Goal: Transaction & Acquisition: Purchase product/service

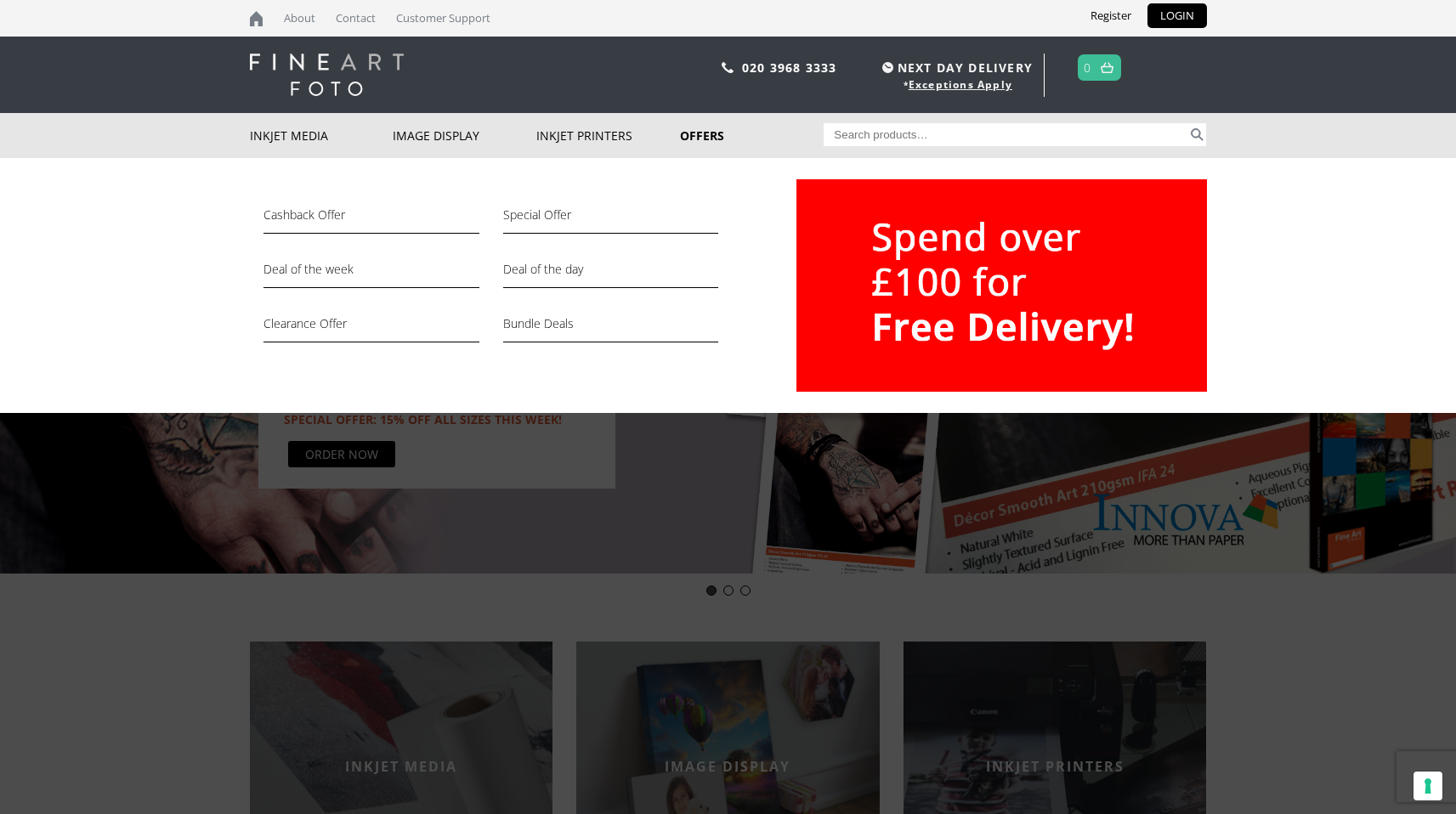
click at [700, 138] on link "Offers" at bounding box center [752, 135] width 144 height 45
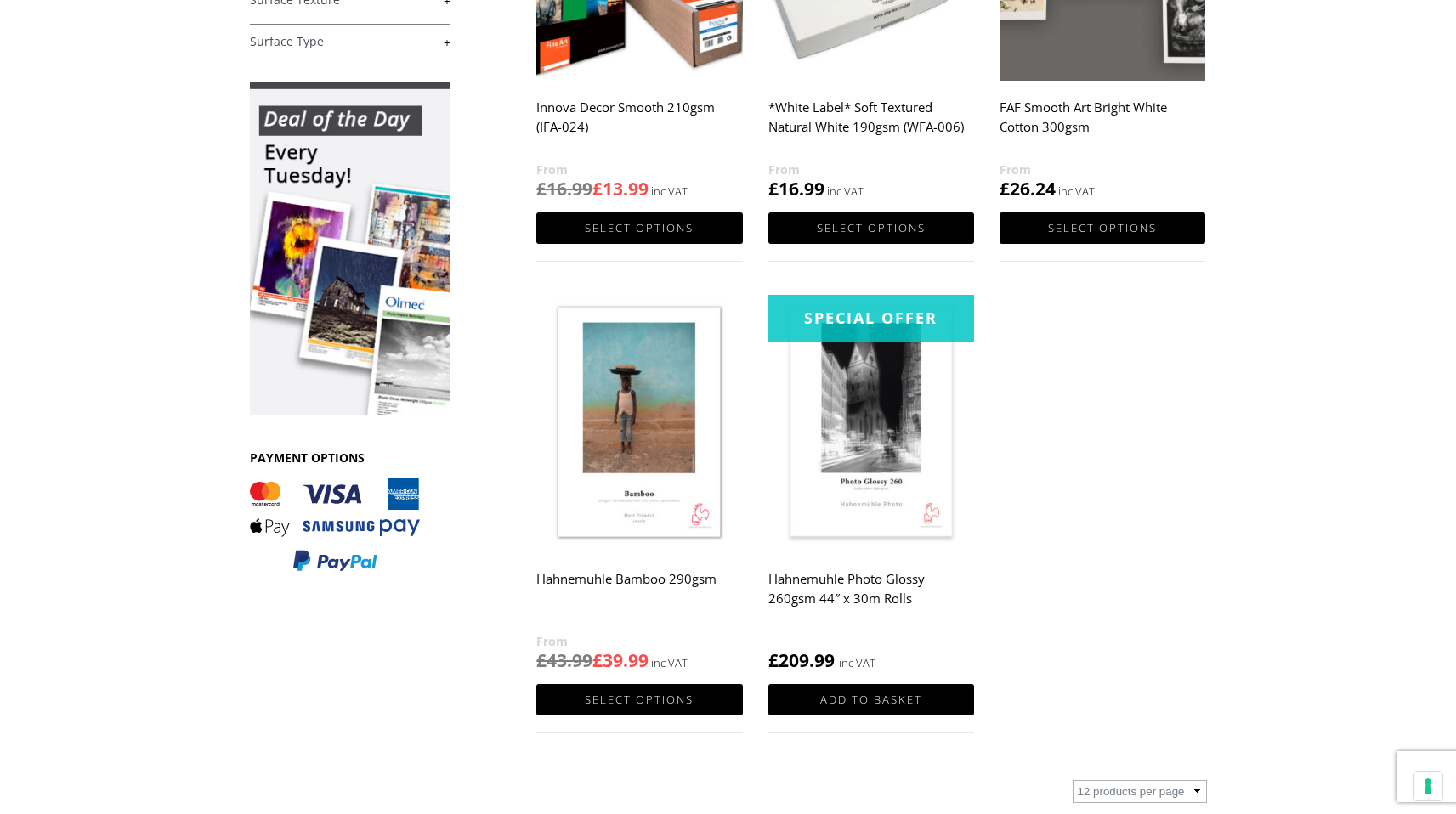
scroll to position [503, 0]
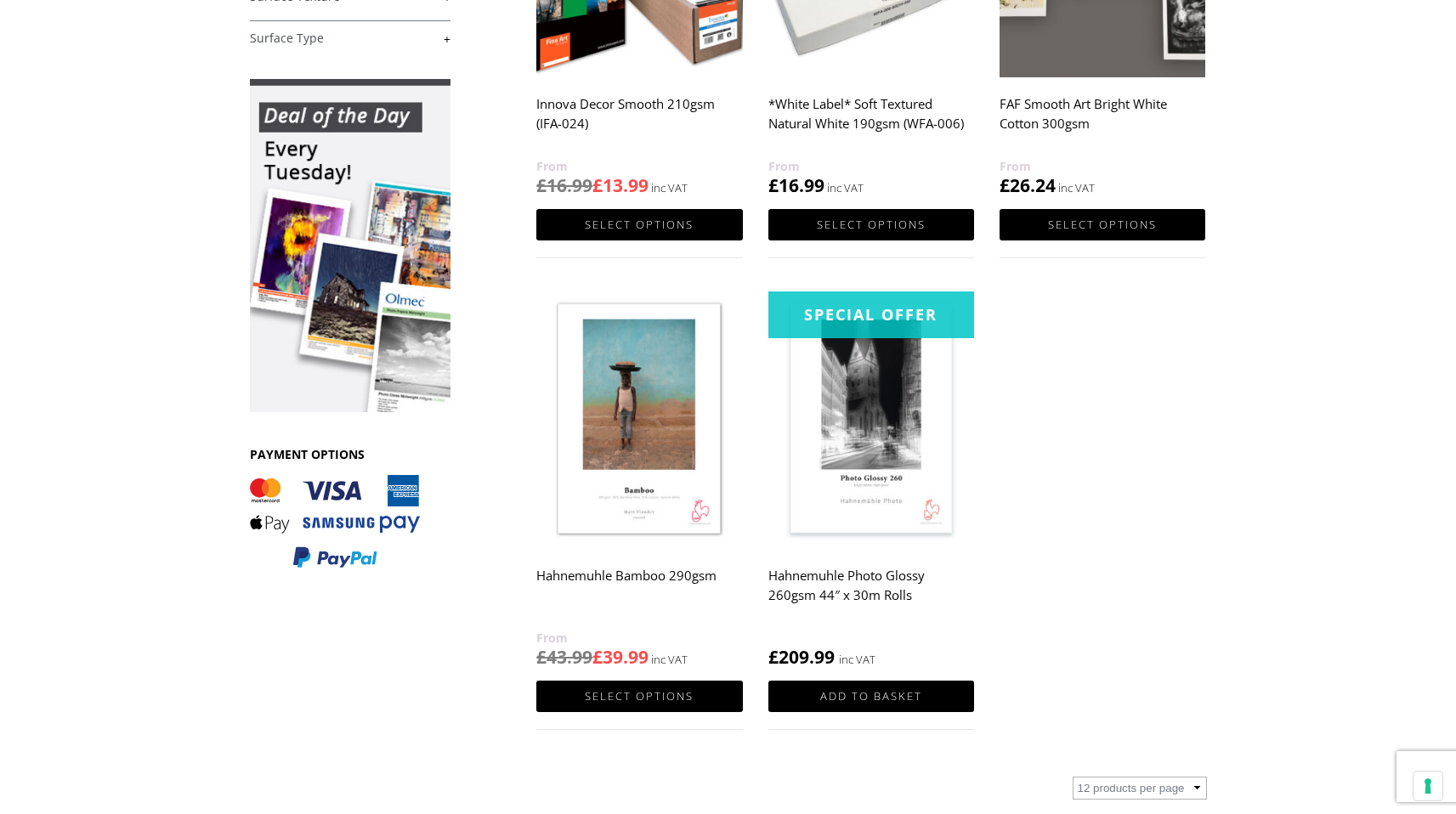
click at [633, 520] on img at bounding box center [639, 420] width 206 height 257
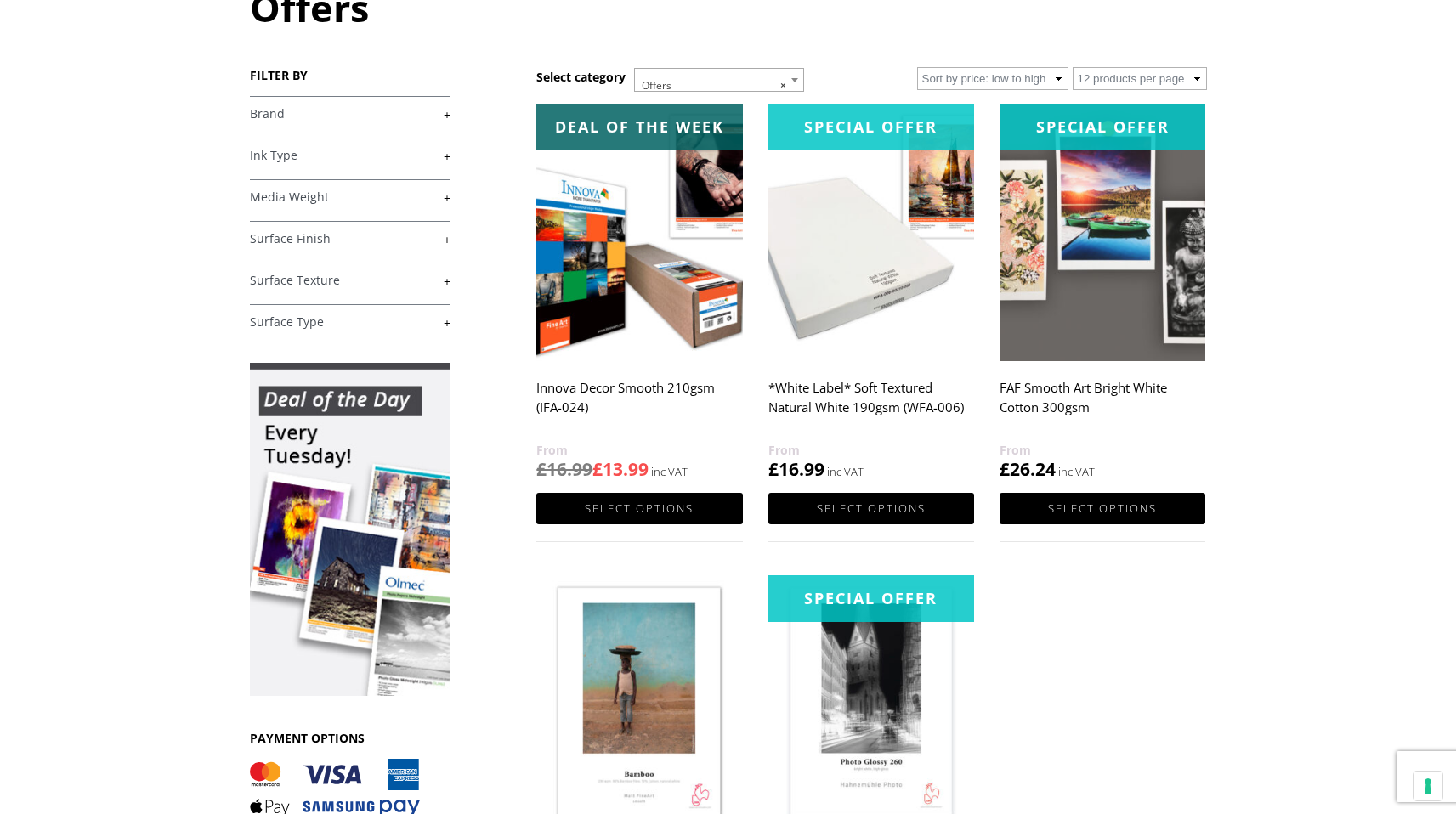
scroll to position [192, 0]
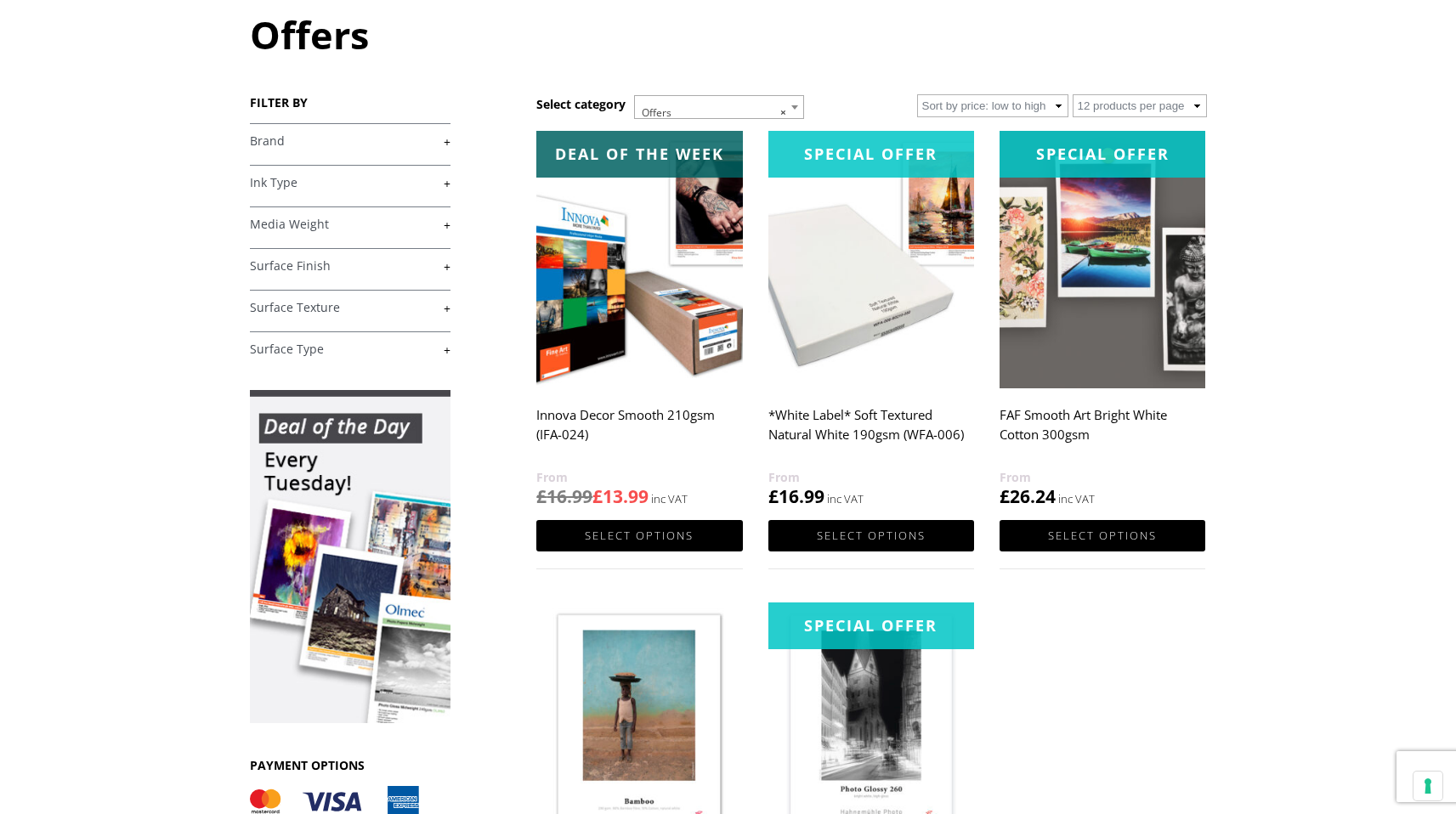
click at [1113, 329] on img at bounding box center [1102, 259] width 206 height 257
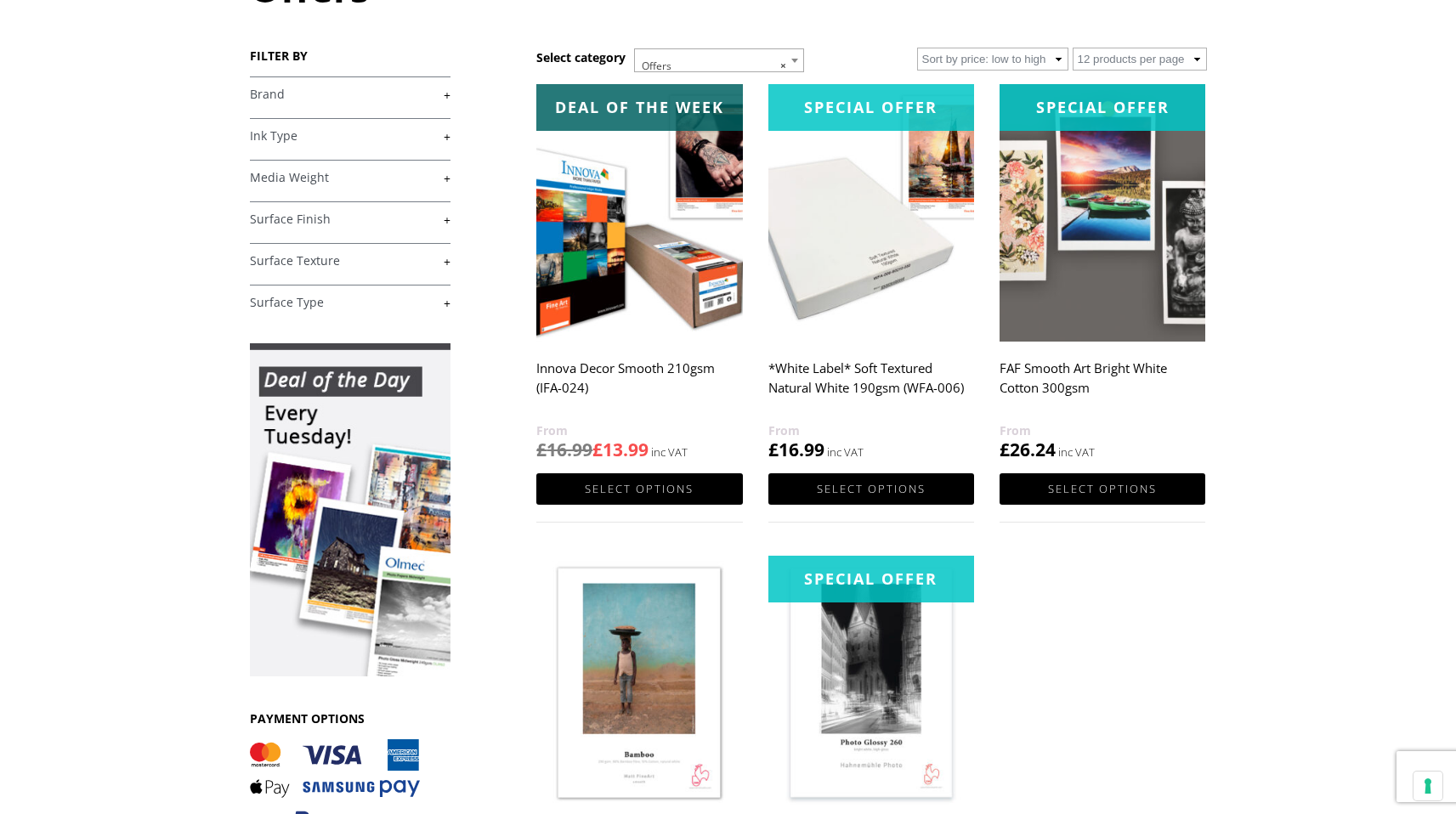
scroll to position [236, 0]
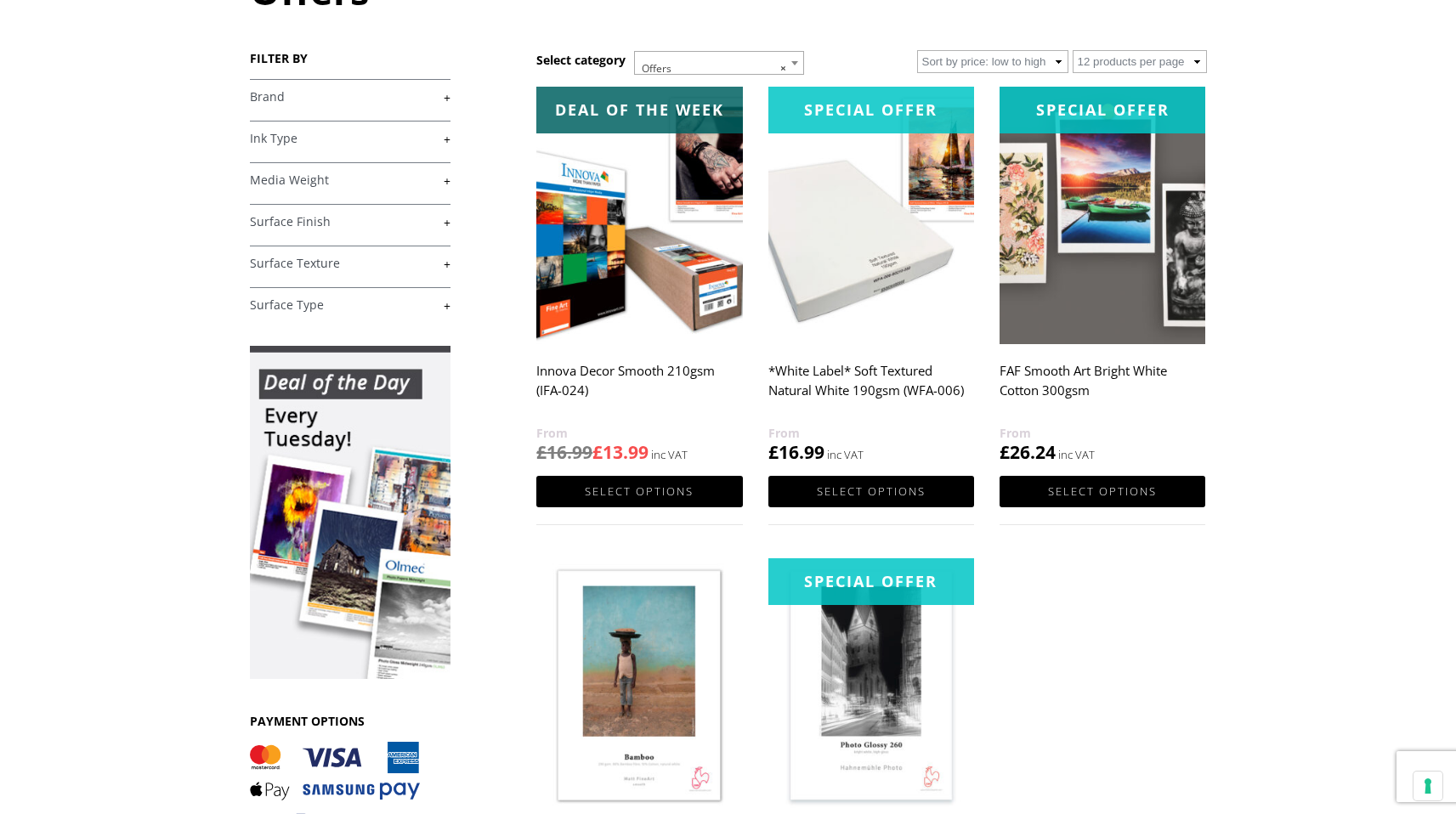
click at [874, 296] on img at bounding box center [871, 215] width 206 height 257
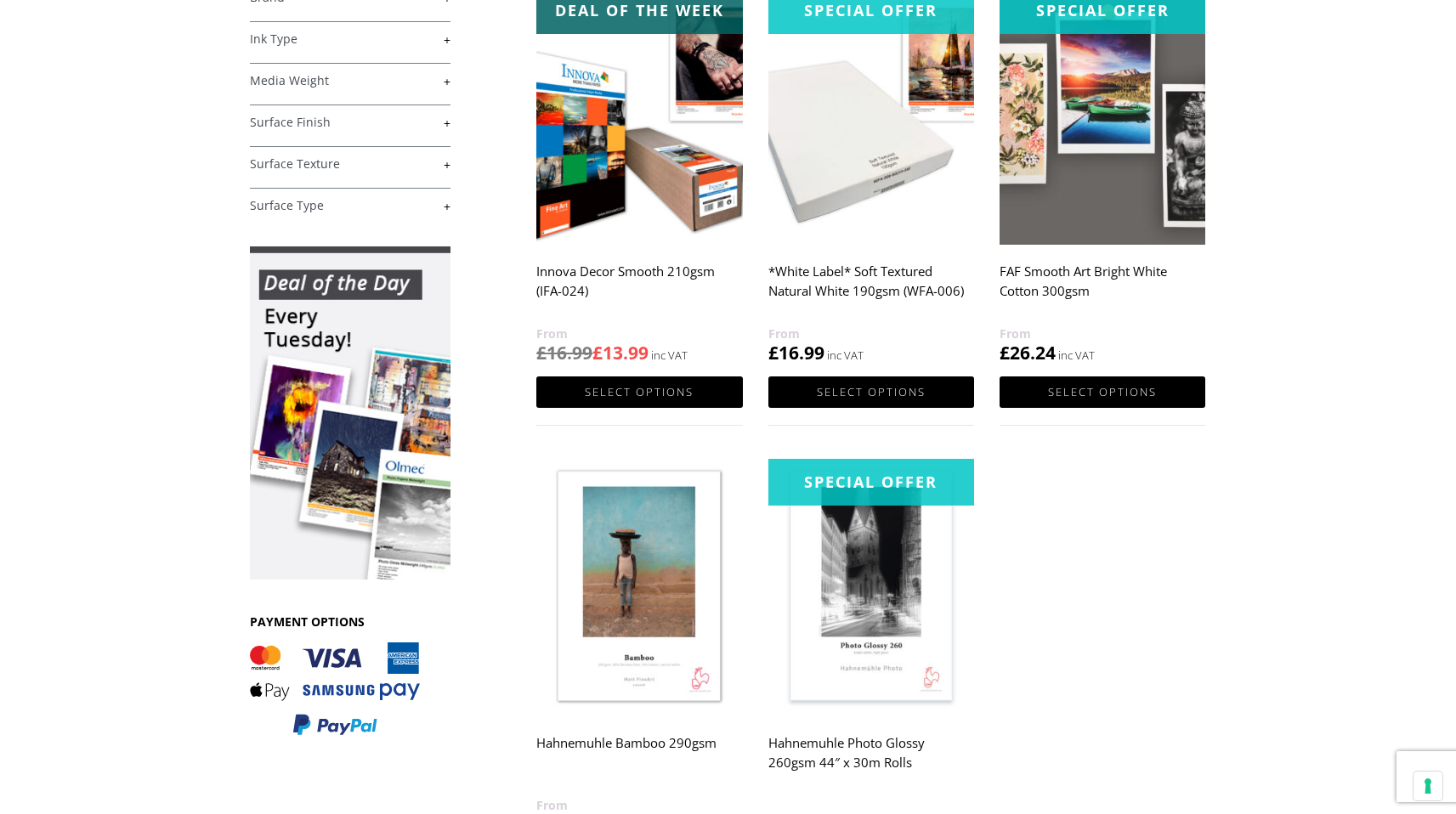
scroll to position [362, 0]
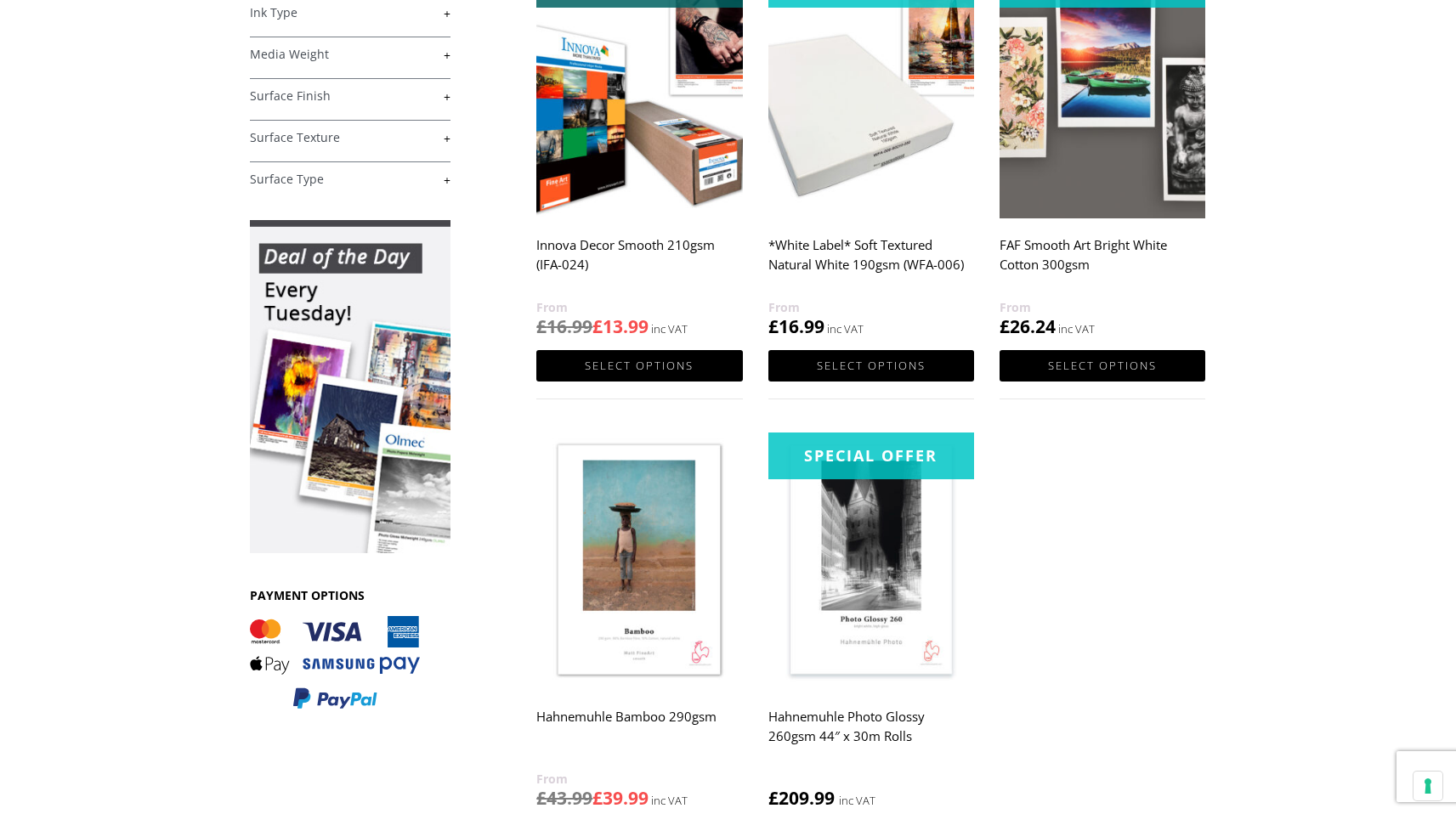
click at [881, 606] on img at bounding box center [871, 561] width 206 height 257
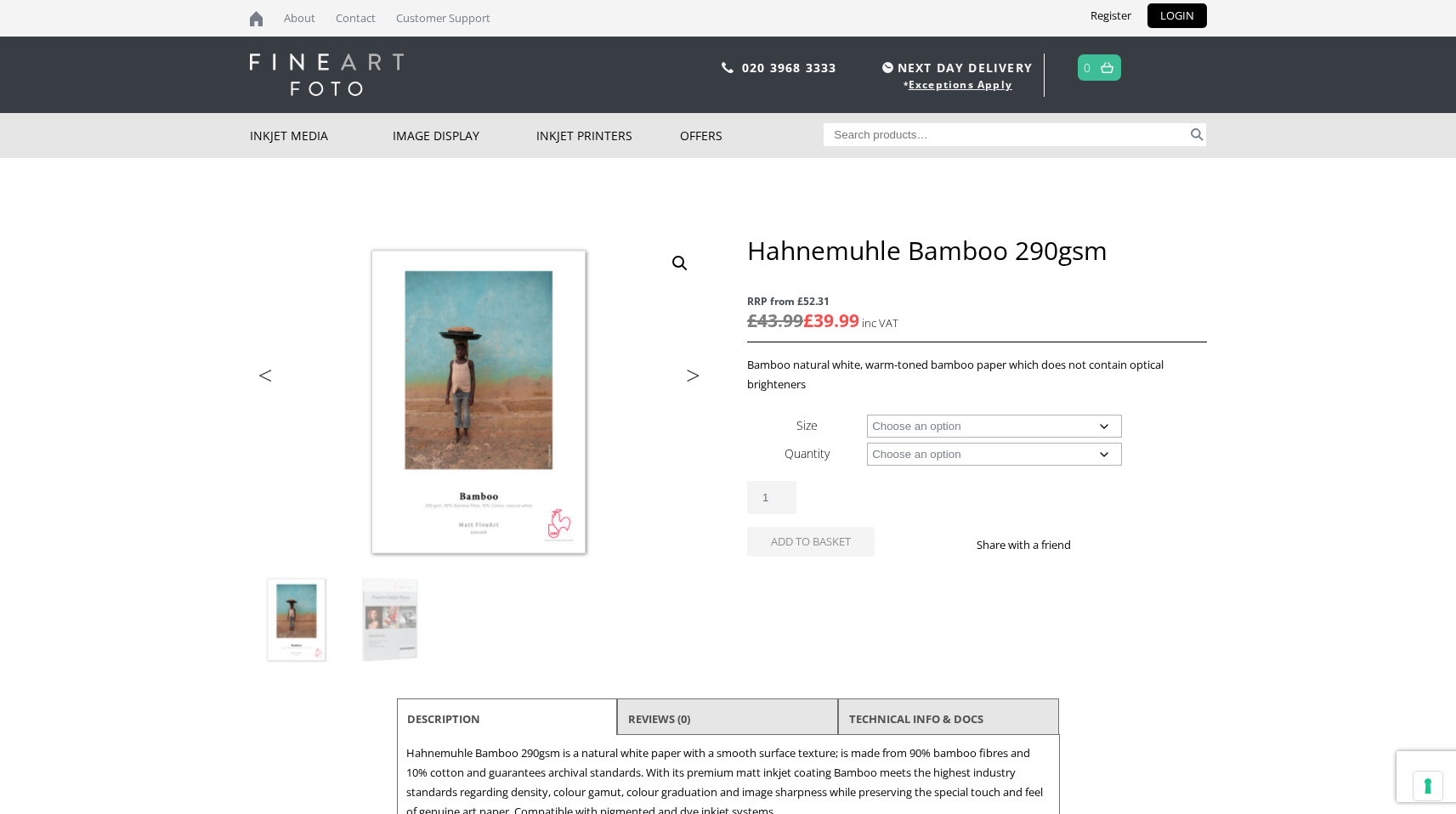
click at [1002, 426] on select "Choose an option A4 Sheet A3 Sheet A3+ Sheet A2 Sheet 17" Wide Roll 24" Wide Ro…" at bounding box center [994, 425] width 255 height 23
click at [867, 414] on select "Choose an option A4 Sheet A3 Sheet A3+ Sheet A2 Sheet 17" Wide Roll 24" Wide Ro…" at bounding box center [994, 425] width 255 height 23
select select "a2-sheet"
click at [969, 456] on select "Choose an option 25 Sheets" at bounding box center [994, 454] width 255 height 23
select select "25-sheets"
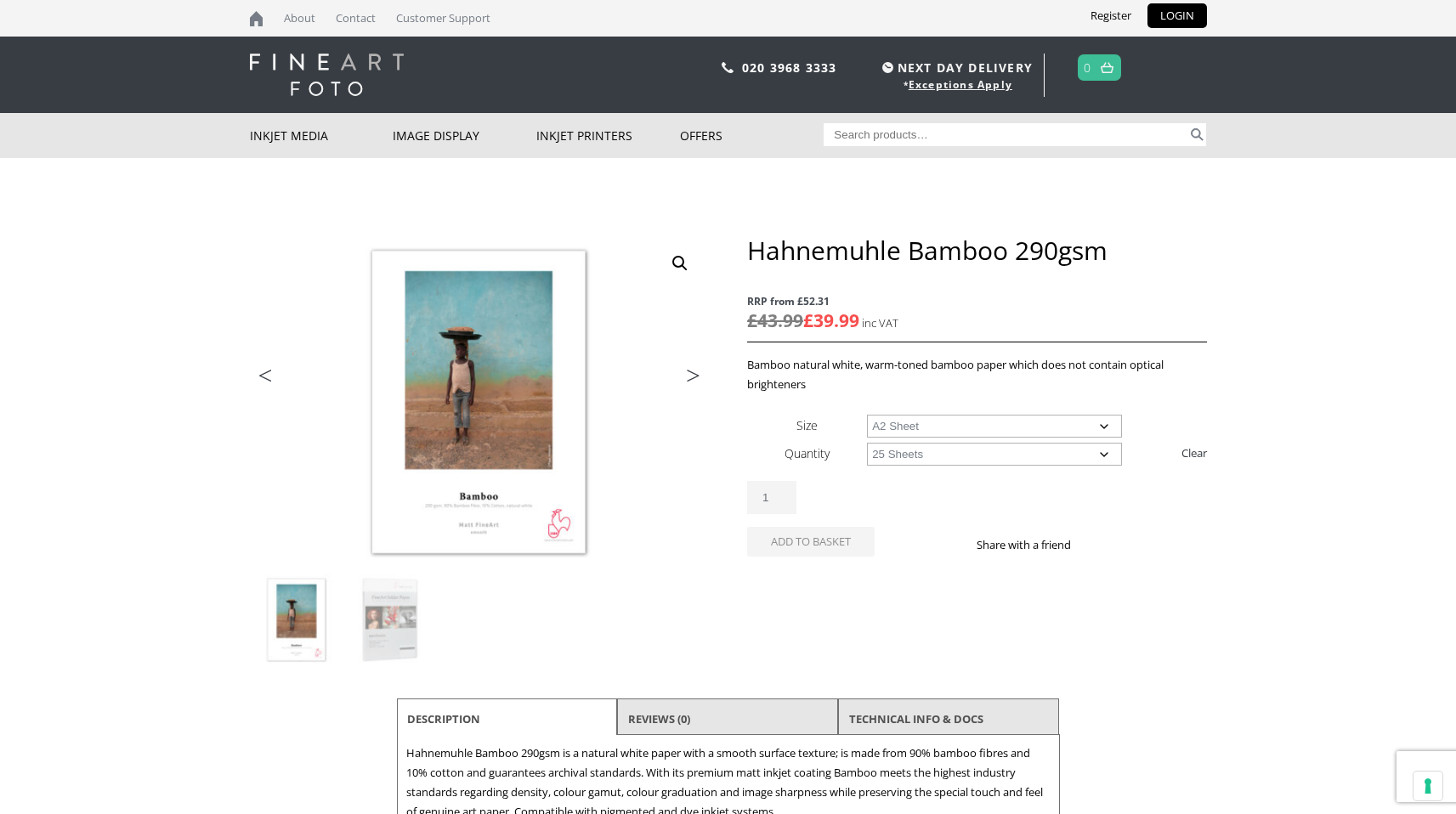
click at [867, 443] on select "Choose an option 25 Sheets" at bounding box center [994, 454] width 255 height 23
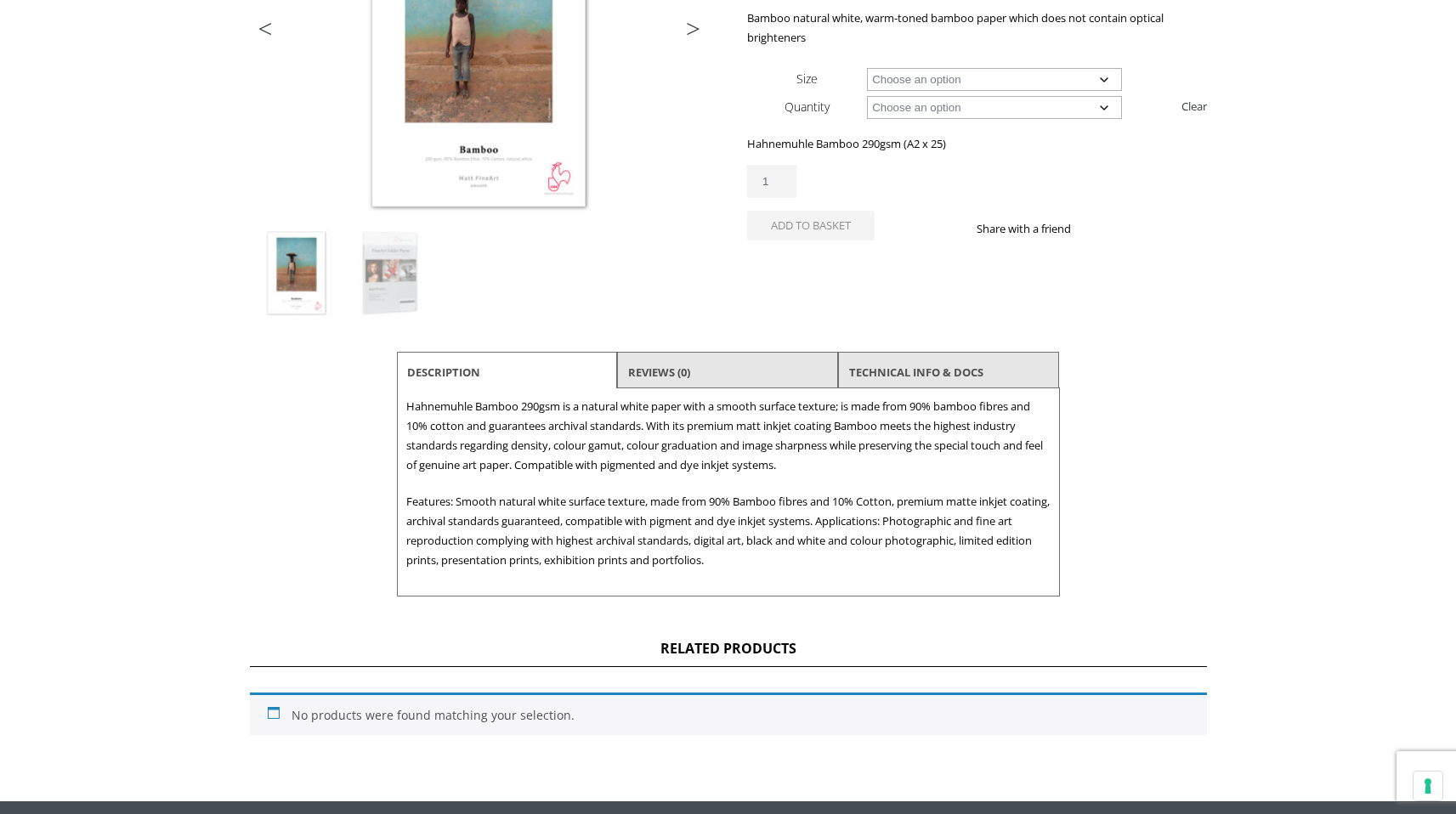
scroll to position [346, 0]
click at [935, 370] on link "TECHNICAL INFO & DOCS" at bounding box center [916, 373] width 134 height 30
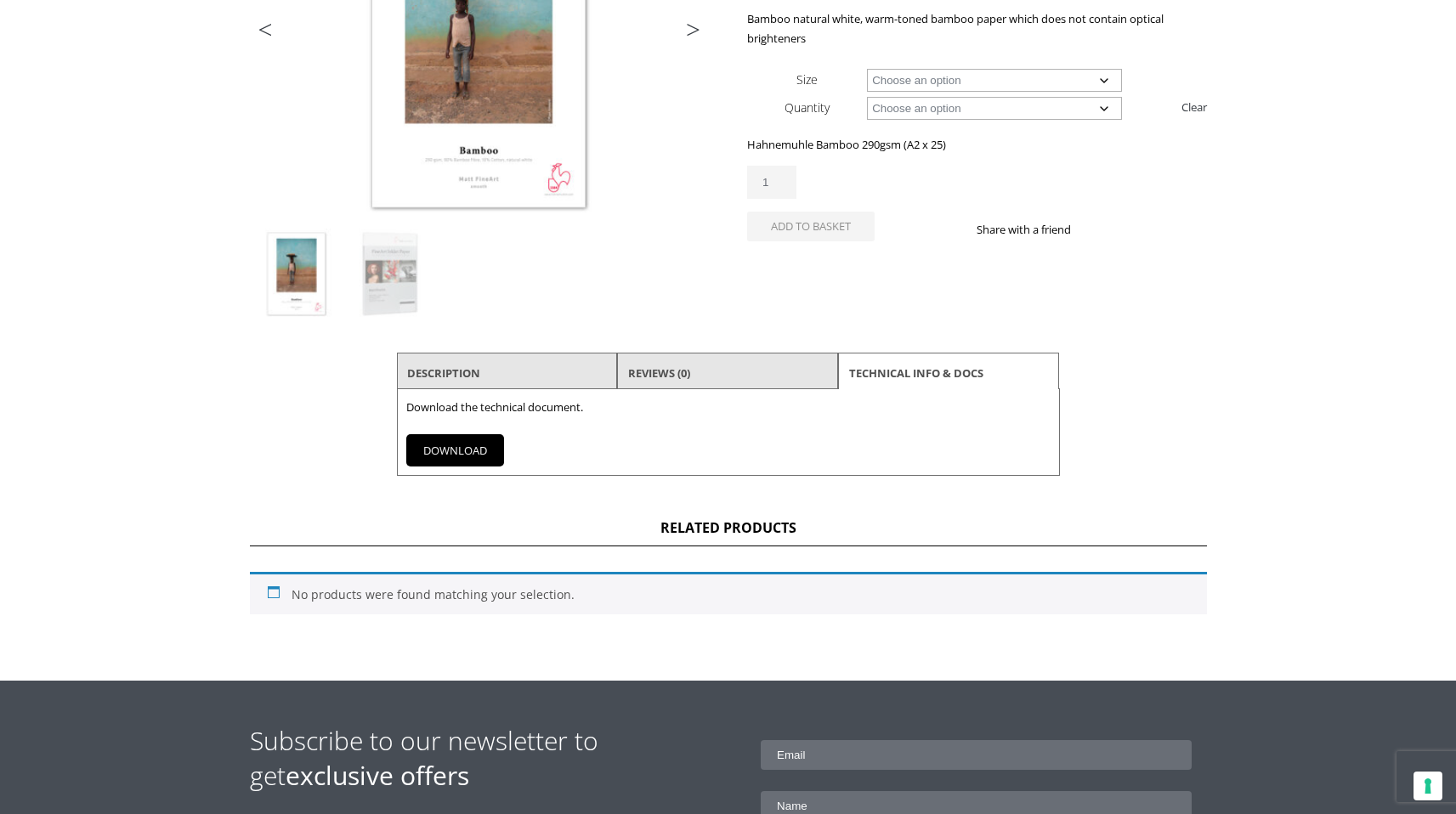
click at [461, 456] on link "DOWNLOAD" at bounding box center [455, 449] width 98 height 32
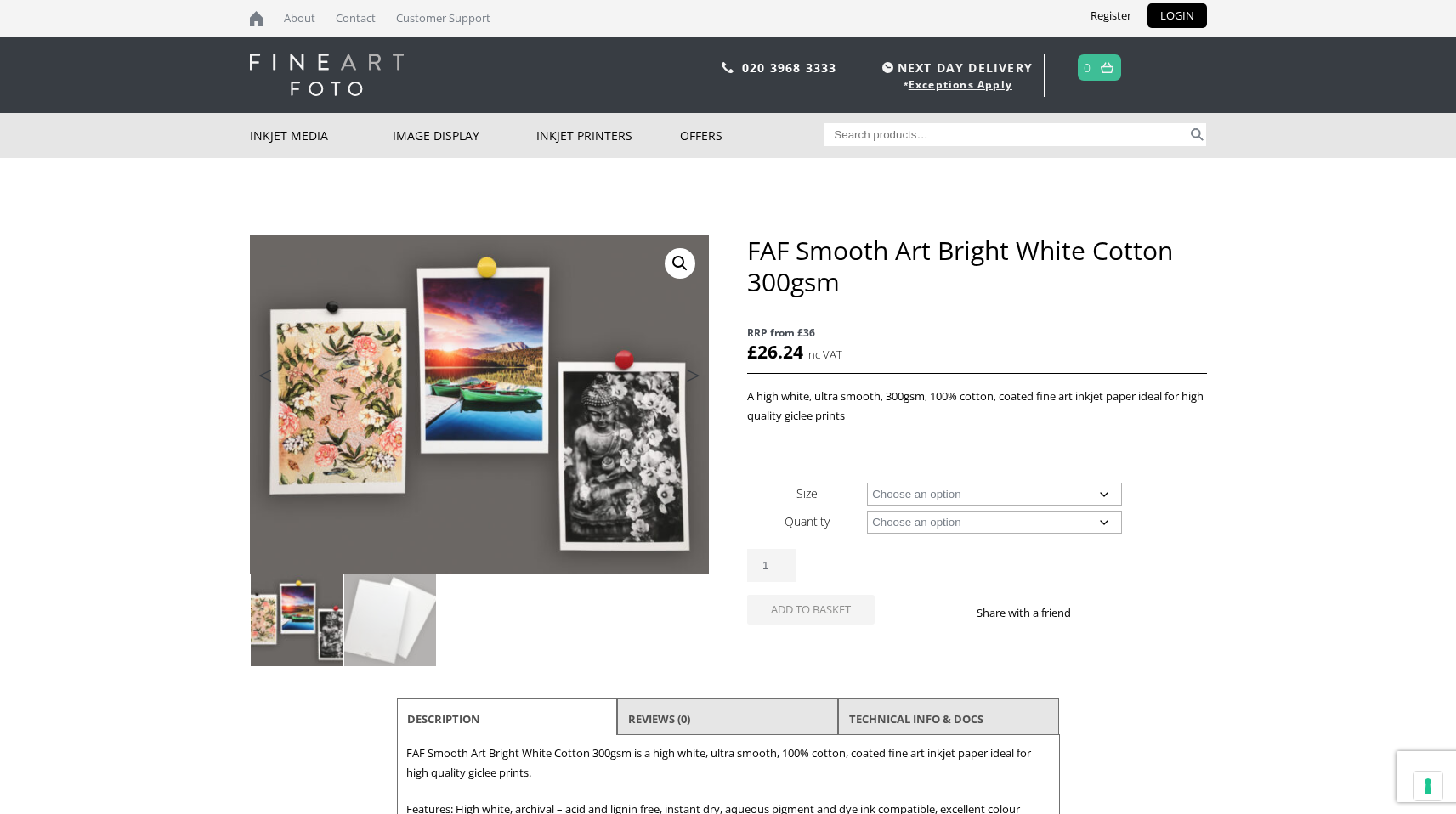
click at [1005, 486] on select "Choose an option A4 Sheet A3 Sheet A3+ Sheet A2 Sheet" at bounding box center [994, 494] width 255 height 23
select select "a2-sheet"
click at [867, 483] on select "Choose an option A4 Sheet A3 Sheet A3+ Sheet A2 Sheet" at bounding box center [994, 494] width 255 height 23
click at [1003, 526] on select "Choose an option 25 Sheets" at bounding box center [994, 521] width 255 height 23
select select "25-sheets"
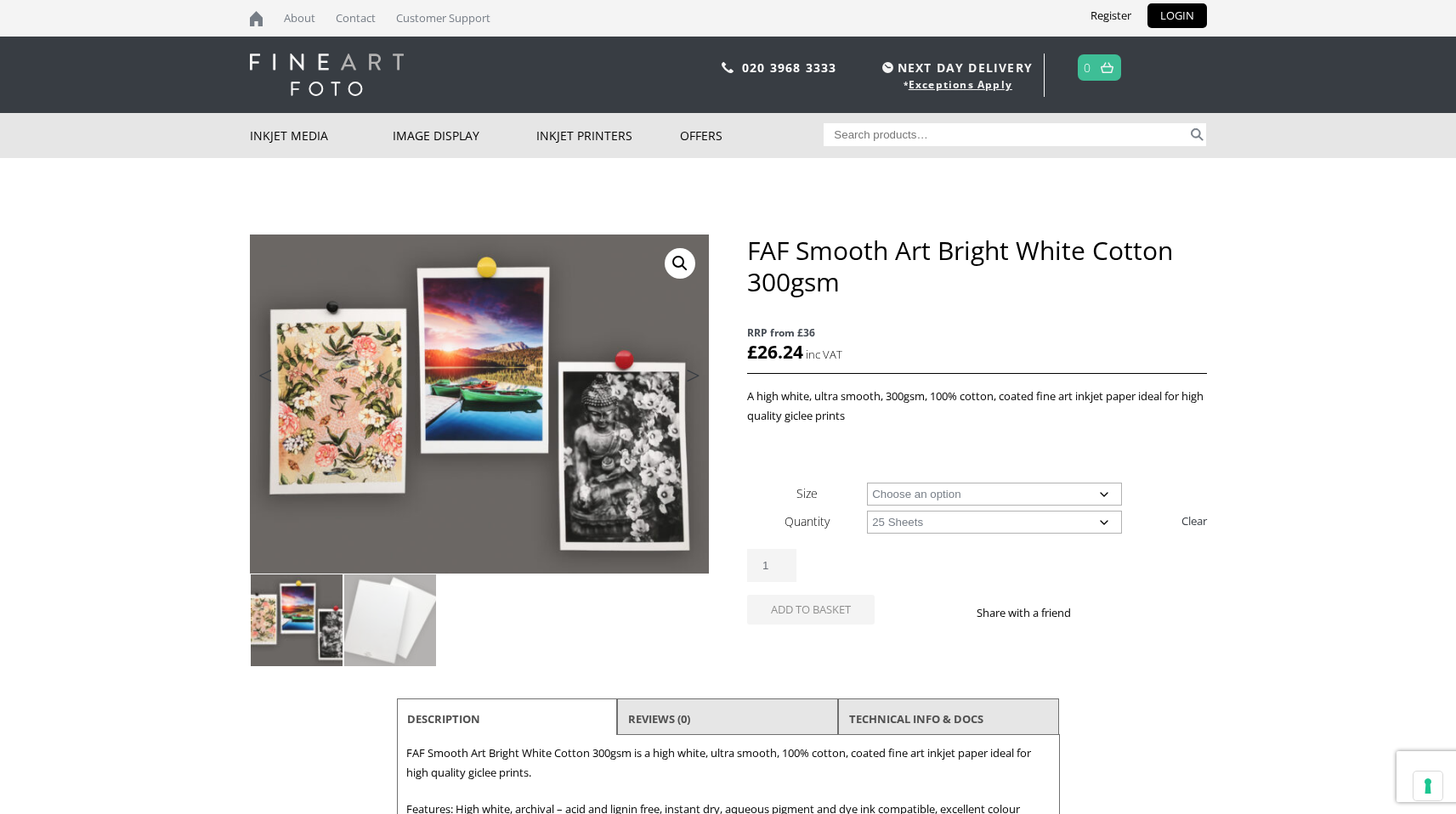
click at [867, 510] on select "Choose an option 25 Sheets" at bounding box center [994, 521] width 255 height 23
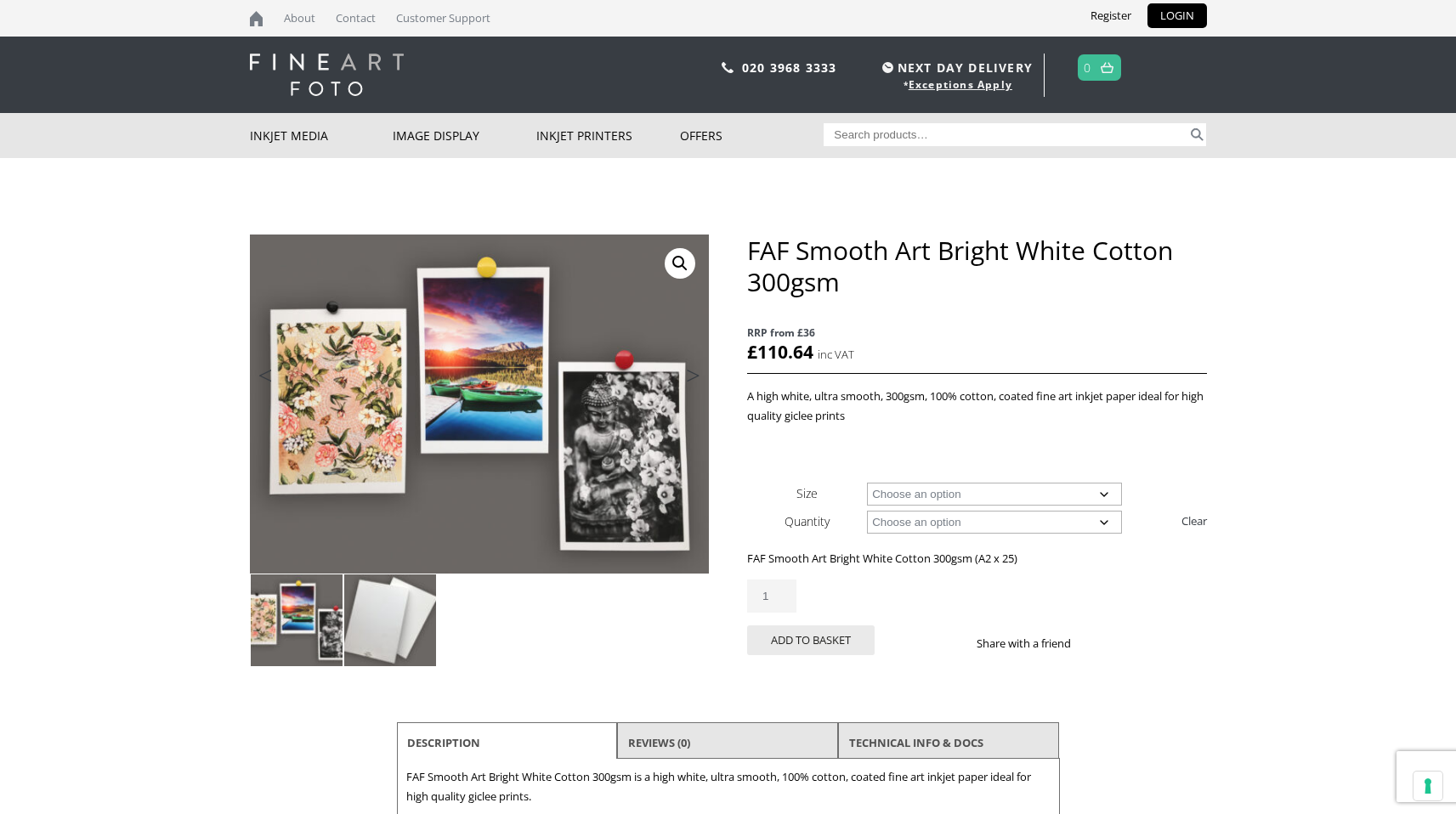
click at [388, 621] on img at bounding box center [390, 619] width 91 height 91
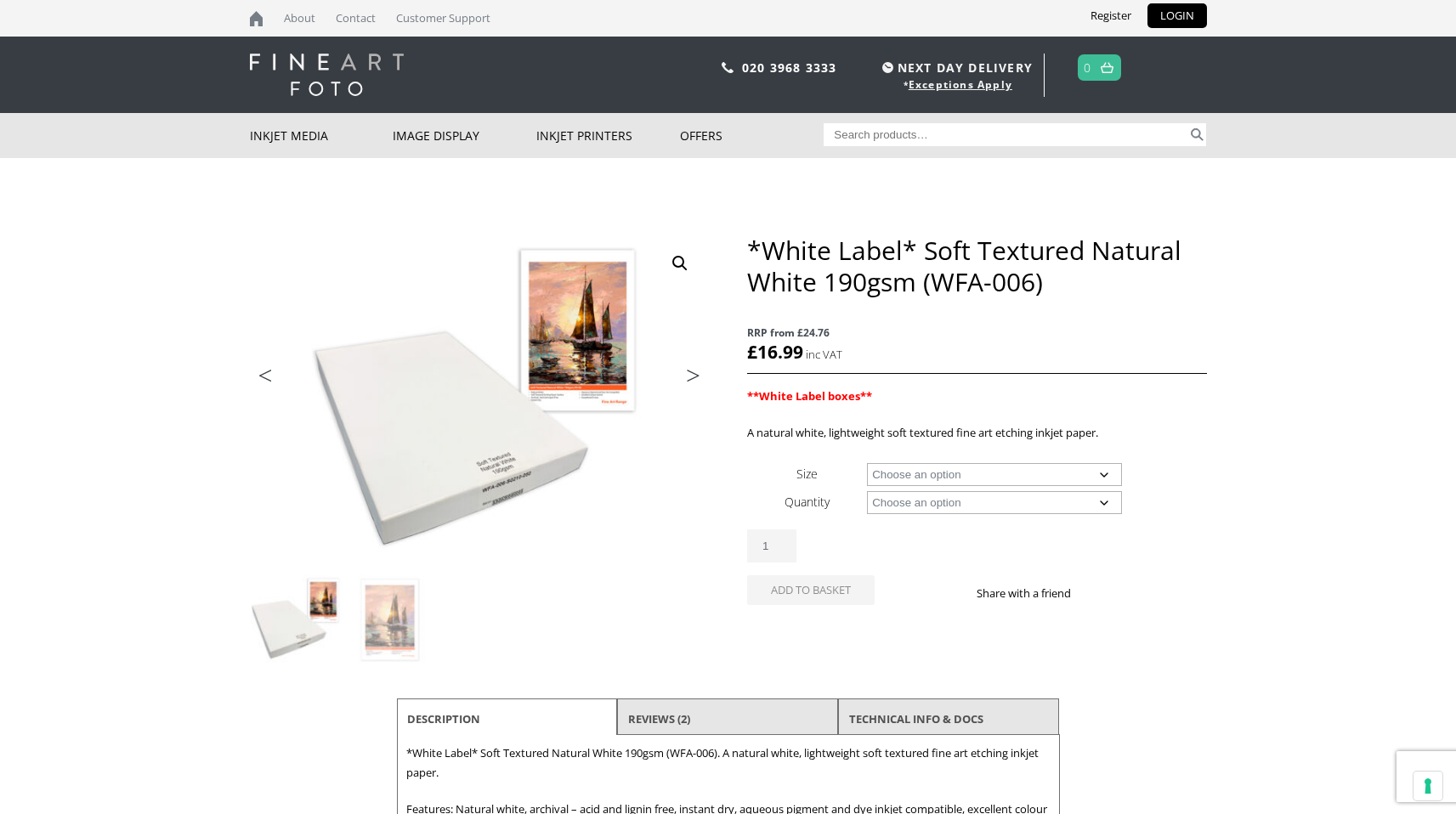
click at [1077, 473] on select "Choose an option A4 Sheet A3 Sheet A3+ Sheet A2 Sheet 17" Wide Roll 24" Wide Ro…" at bounding box center [994, 474] width 255 height 23
click at [867, 463] on select "Choose an option A4 Sheet A3 Sheet A3+ Sheet A2 Sheet 17" Wide Roll 24" Wide Ro…" at bounding box center [994, 474] width 255 height 23
select select "a2-sheet"
click at [1053, 495] on select "Choose an option 25 Sheets" at bounding box center [994, 502] width 255 height 23
select select "25-sheets"
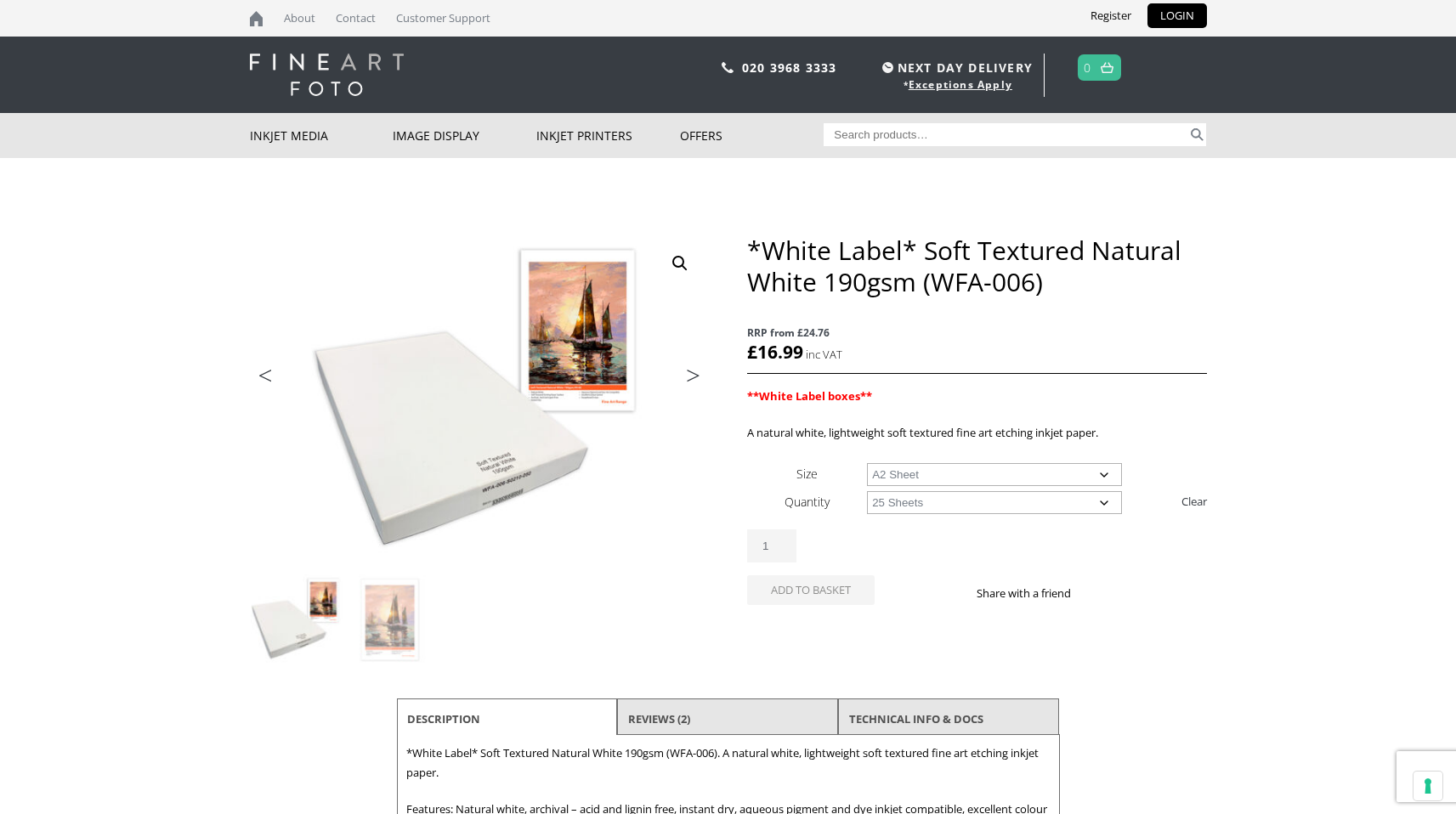
click at [867, 491] on select "Choose an option 25 Sheets" at bounding box center [994, 502] width 255 height 23
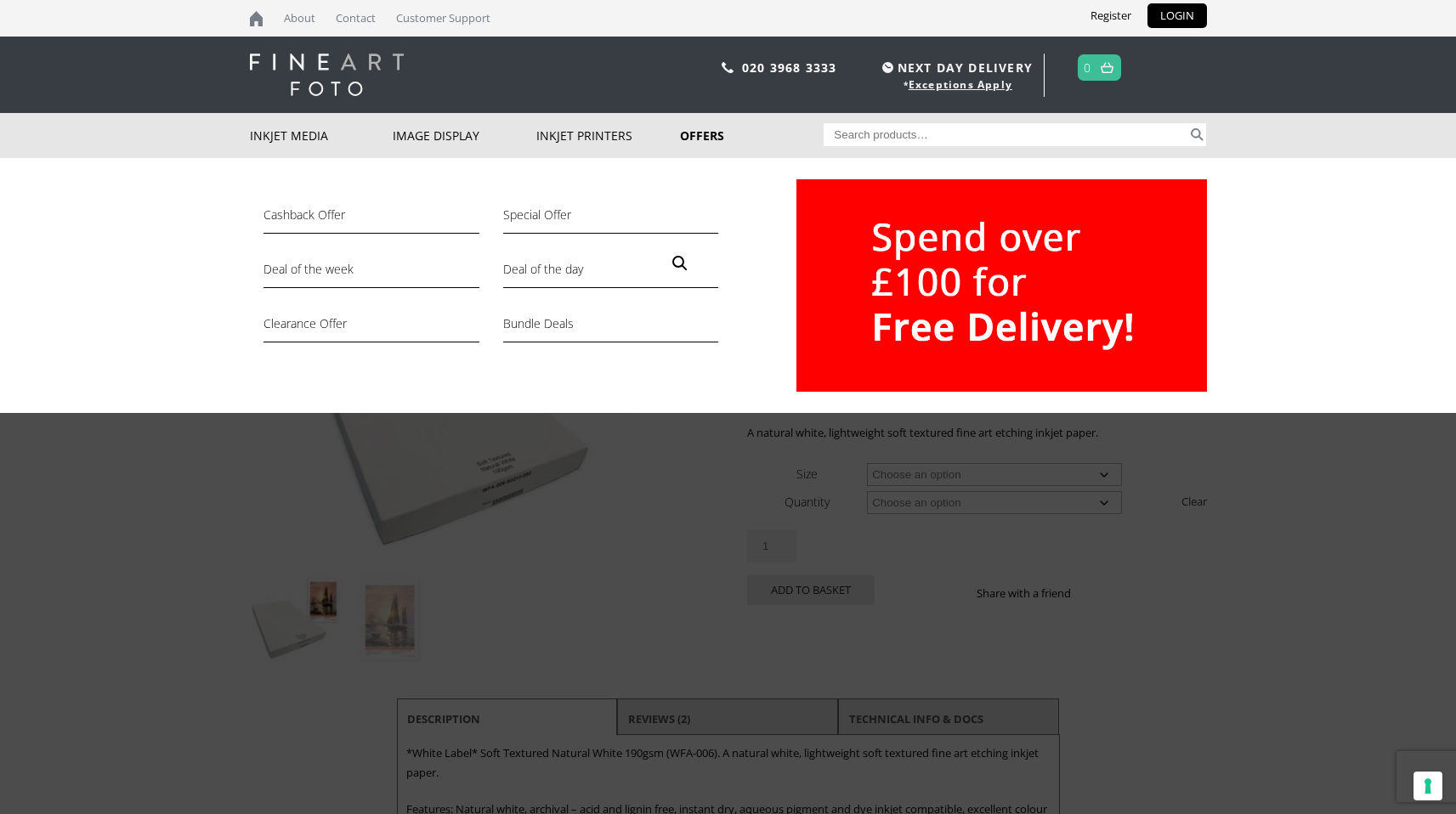
click at [698, 132] on link "Offers" at bounding box center [752, 135] width 144 height 45
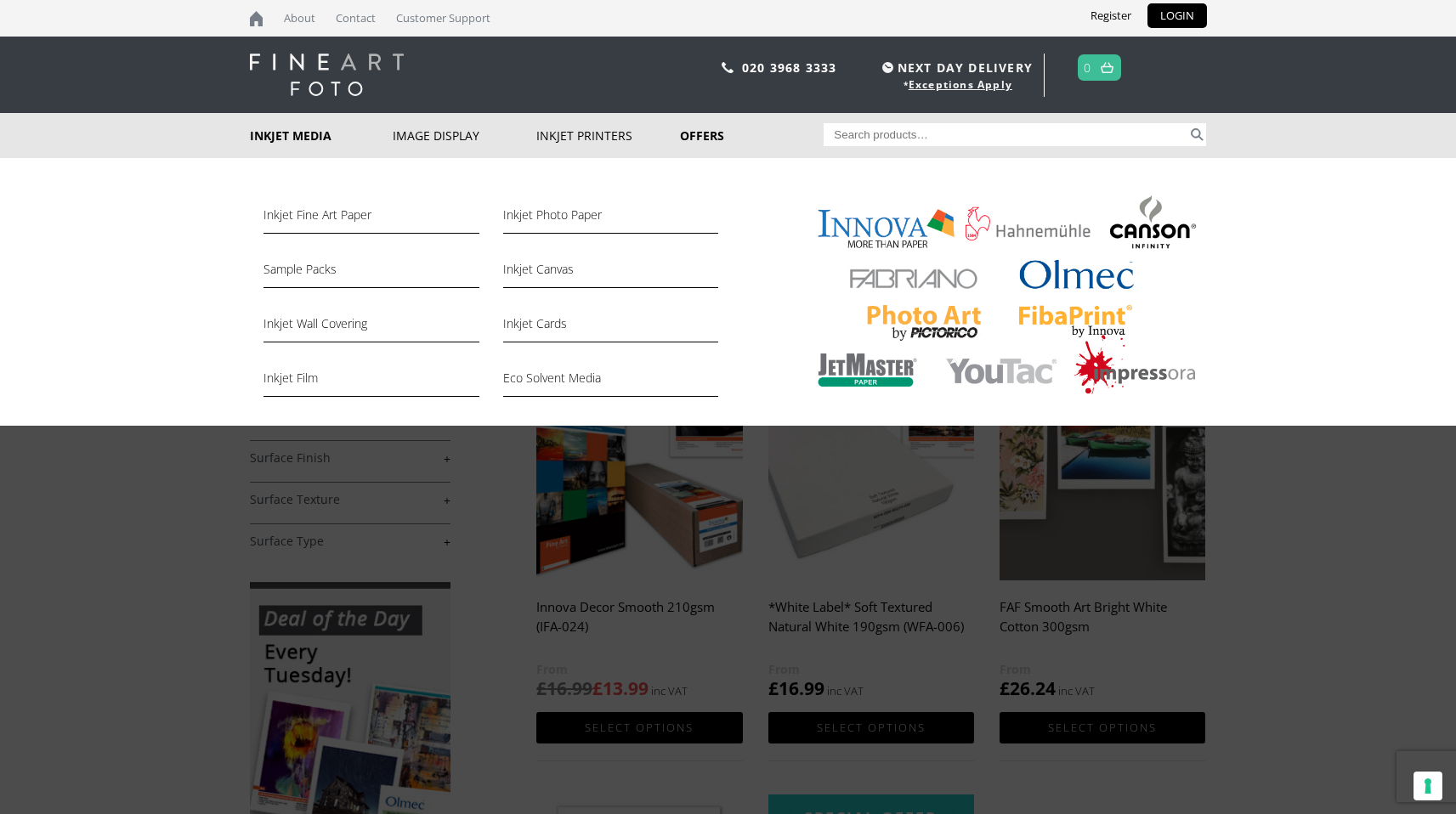
click at [288, 132] on link "Inkjet Media" at bounding box center [322, 135] width 144 height 45
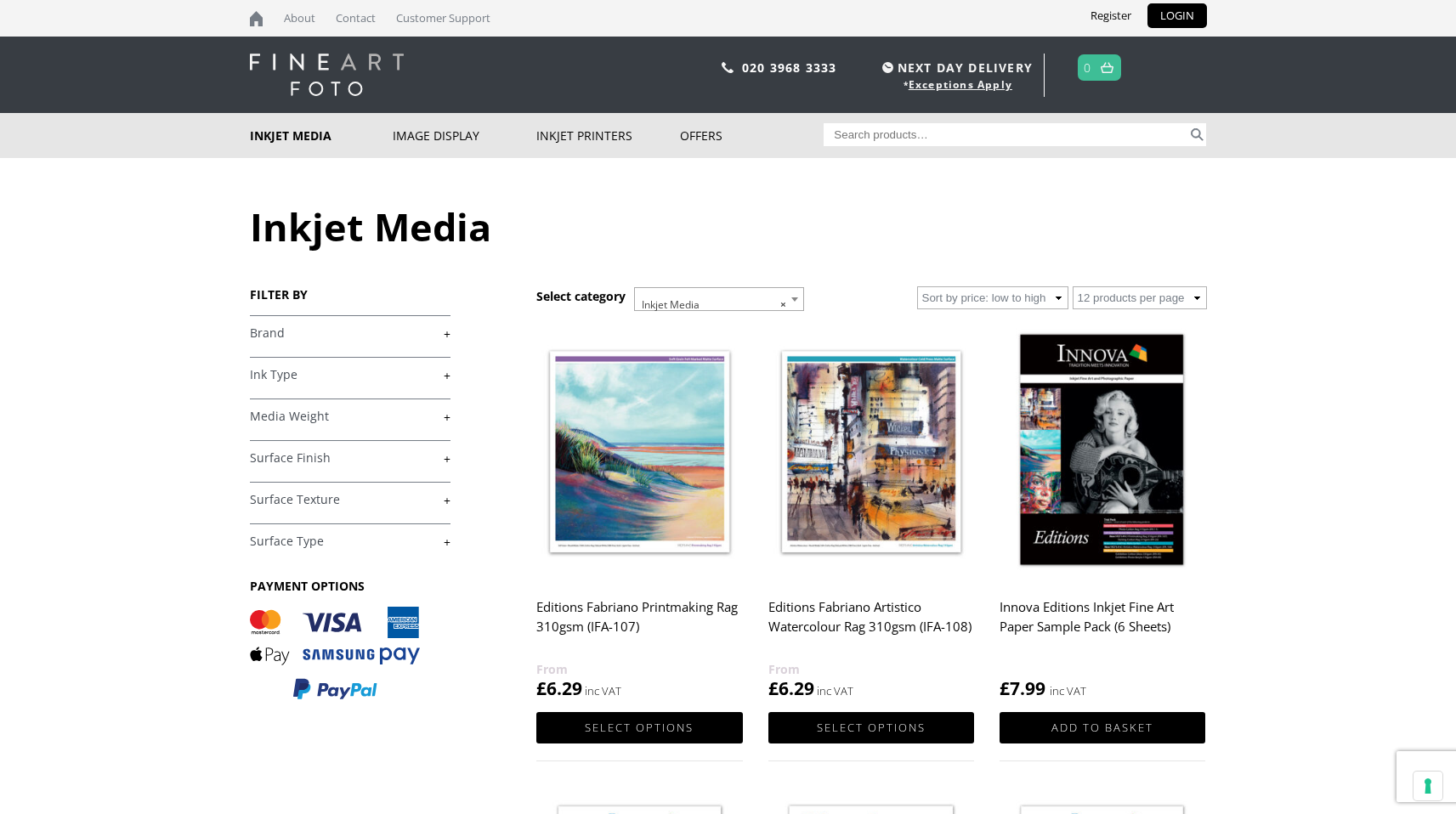
click at [438, 333] on link "+" at bounding box center [350, 333] width 200 height 16
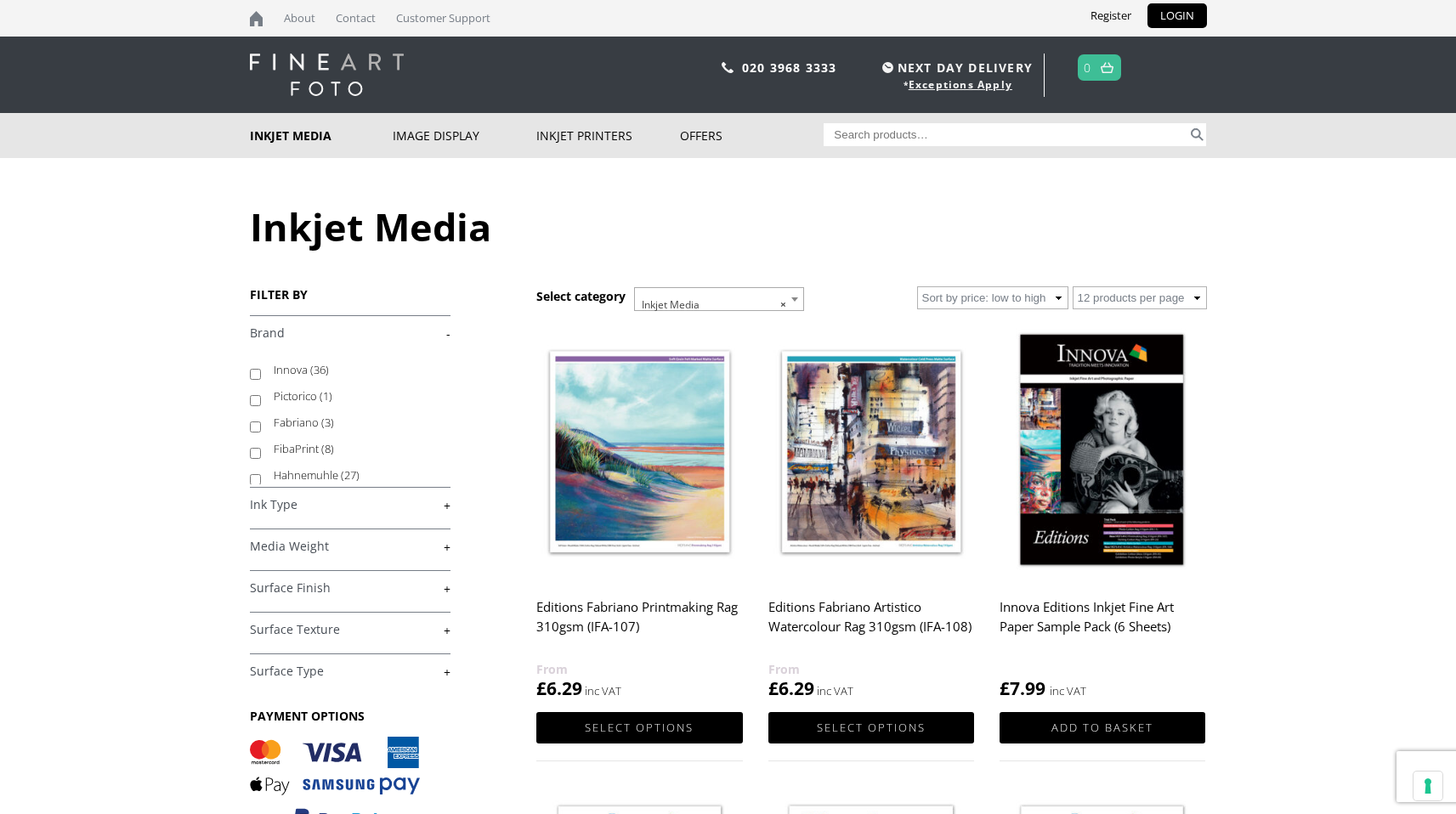
click at [303, 445] on label "FibaPrint (8)" at bounding box center [354, 449] width 161 height 27
click at [261, 448] on input "FibaPrint (8)" at bounding box center [256, 453] width 11 height 11
checkbox input "true"
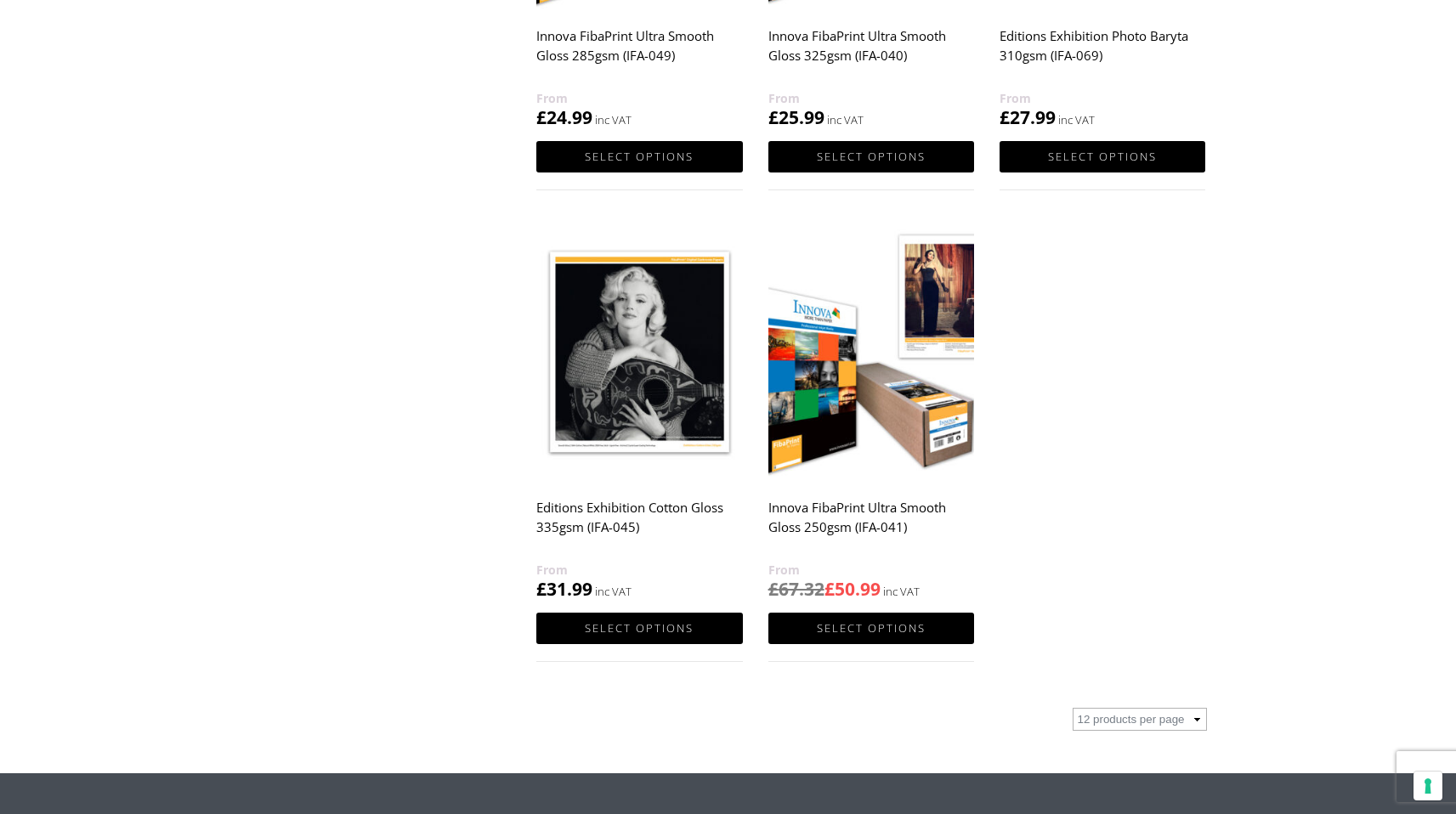
scroll to position [991, 0]
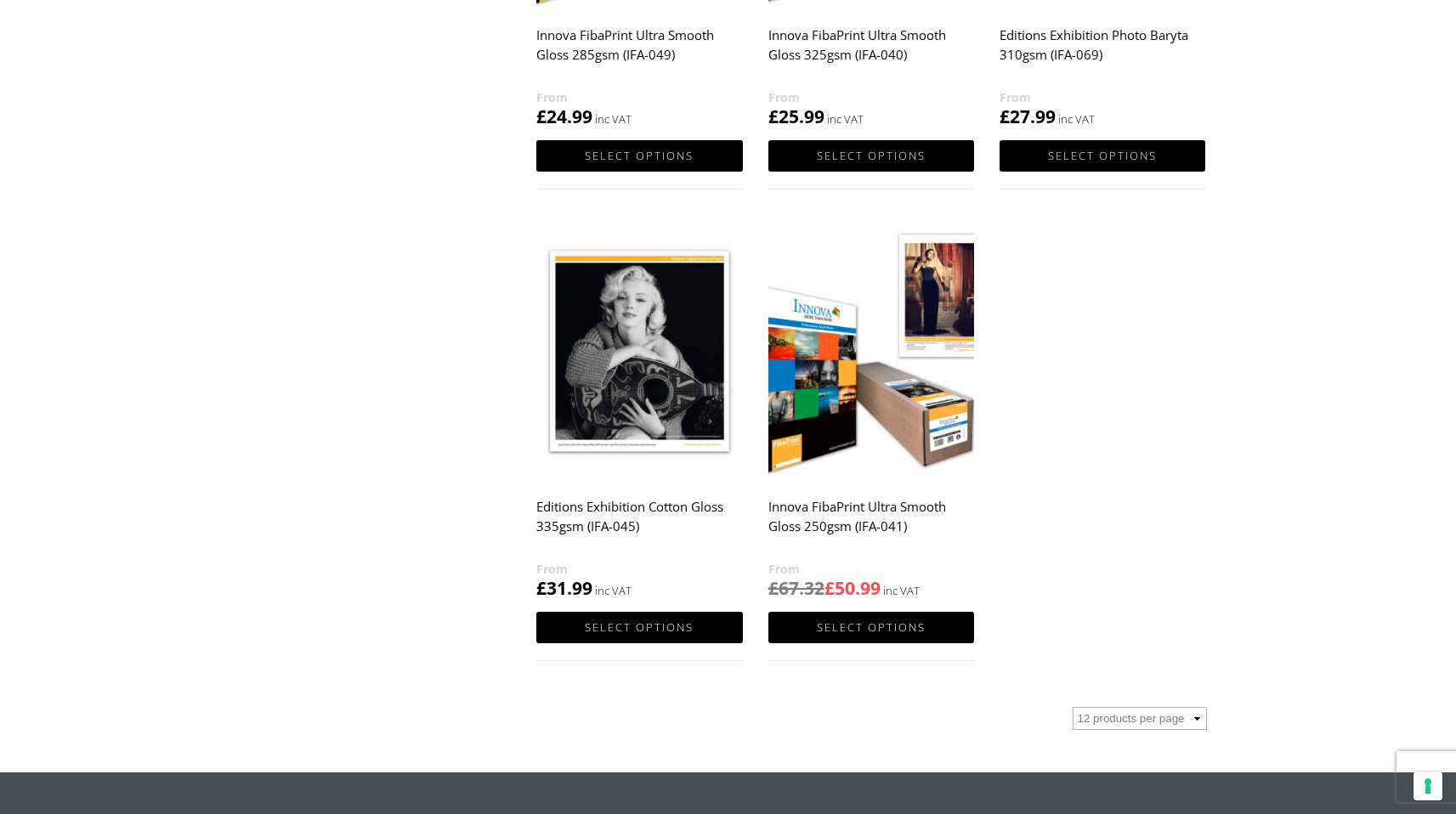
click at [927, 452] on img at bounding box center [871, 351] width 206 height 257
click at [868, 629] on link "Select options" at bounding box center [871, 628] width 206 height 31
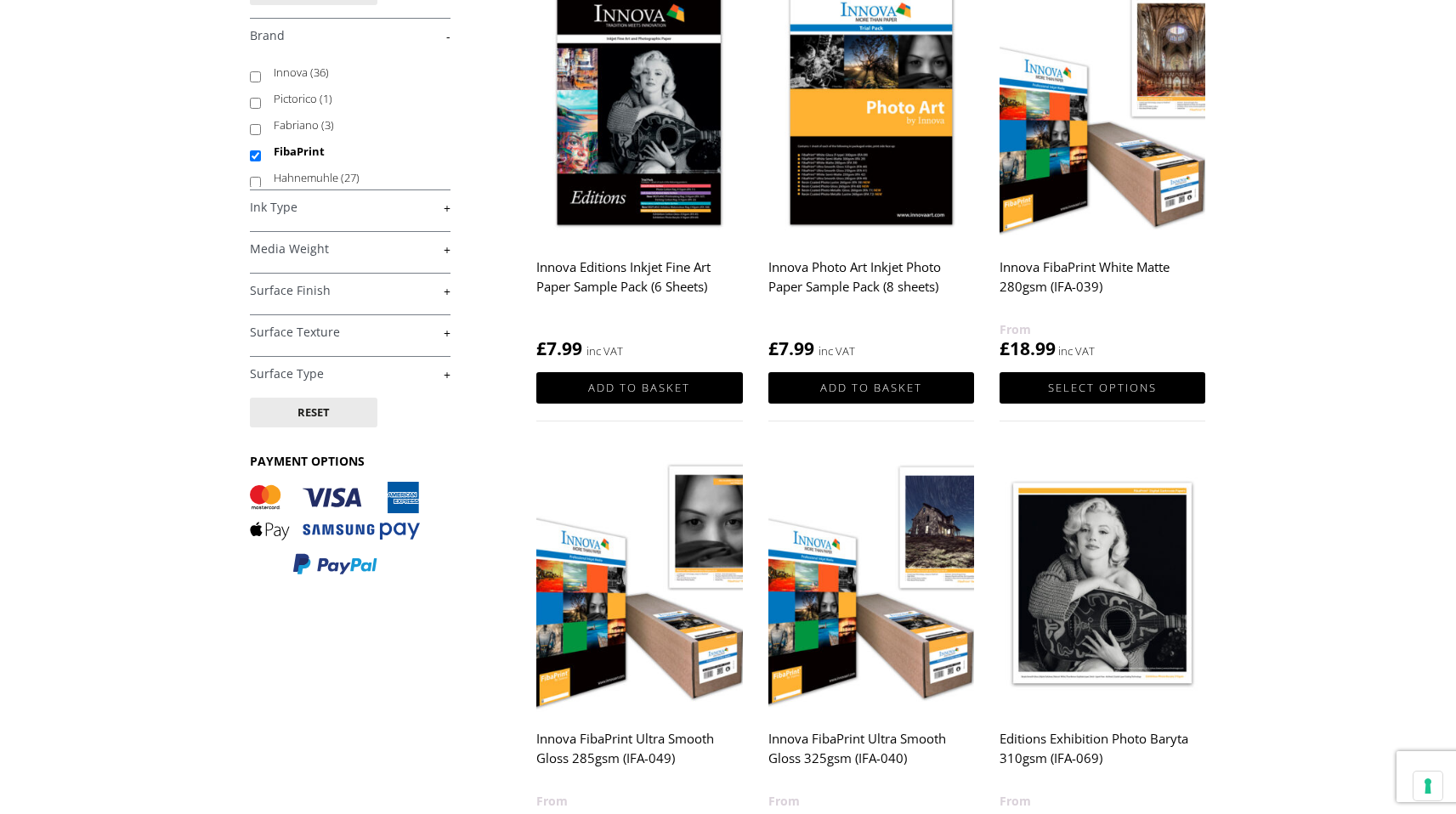
scroll to position [245, 0]
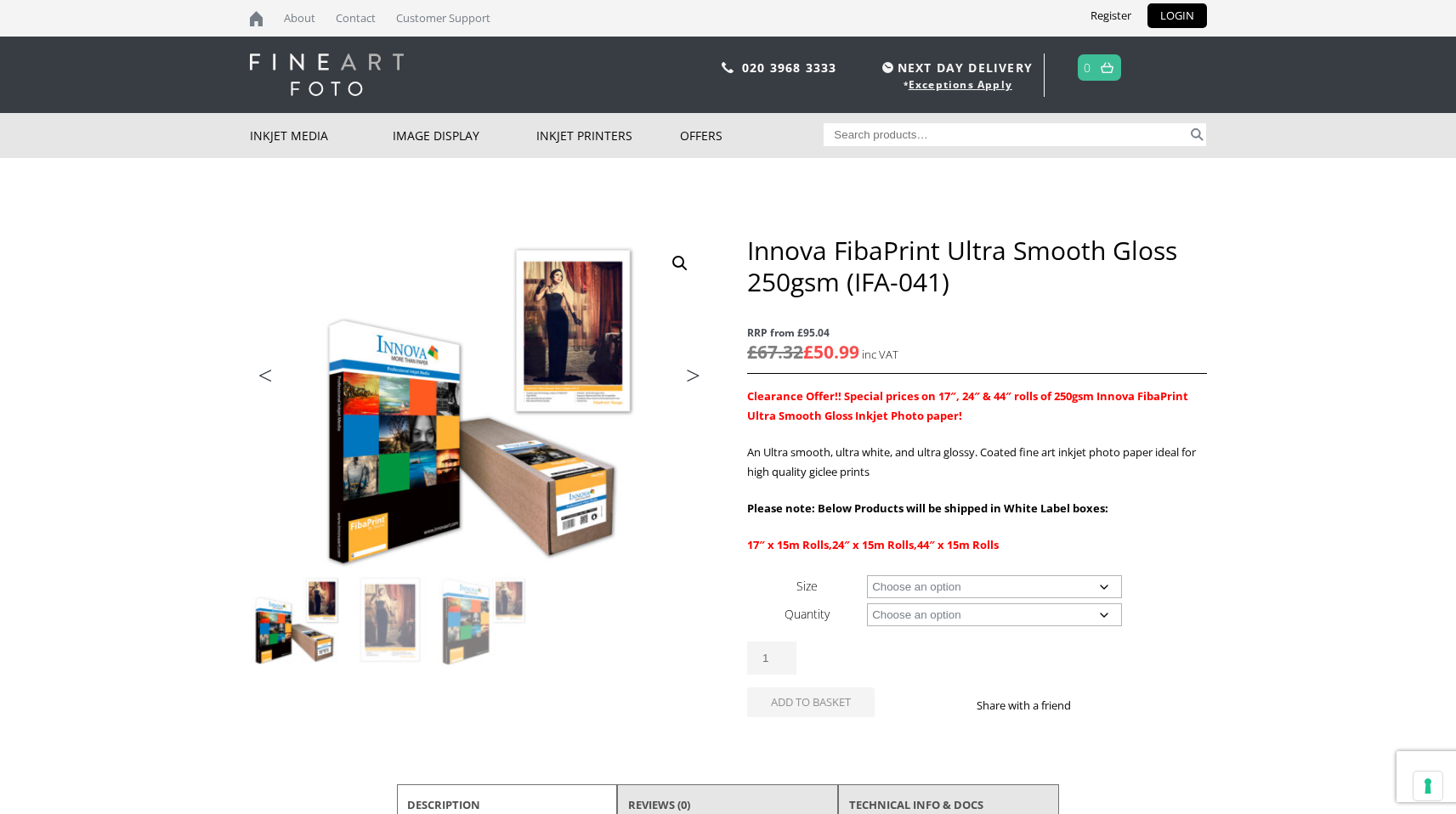
click at [1049, 584] on select "Choose an option 17" Wide Roll 24" Wide Roll 44" Wide Roll" at bounding box center [994, 586] width 255 height 23
